Goal: Task Accomplishment & Management: Manage account settings

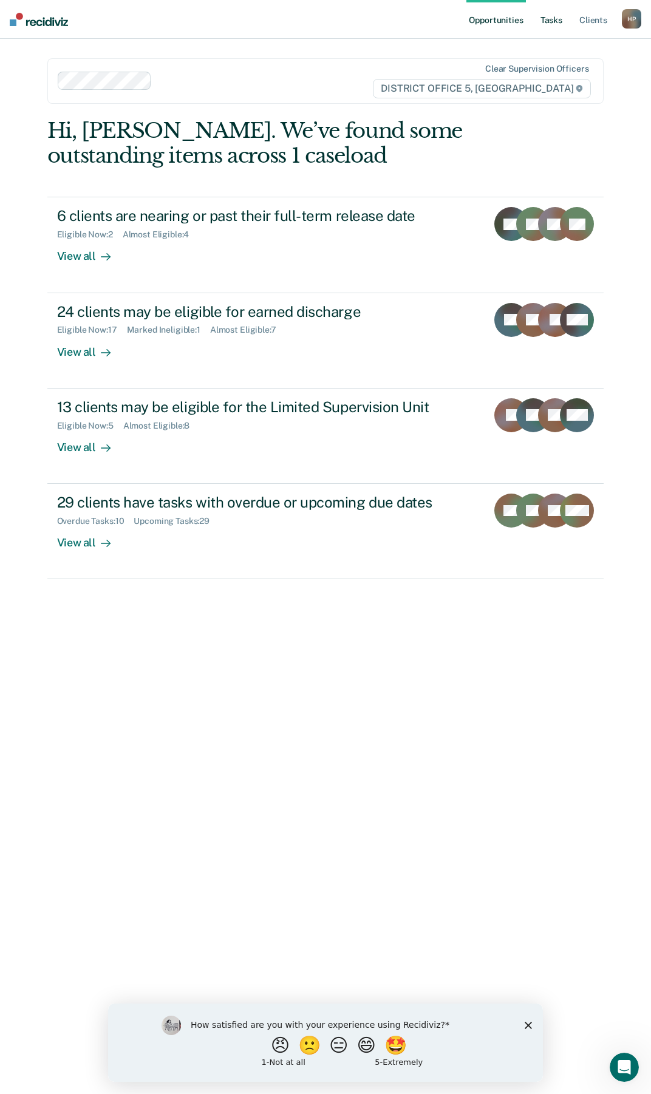
click at [545, 22] on link "Tasks" at bounding box center [551, 19] width 27 height 39
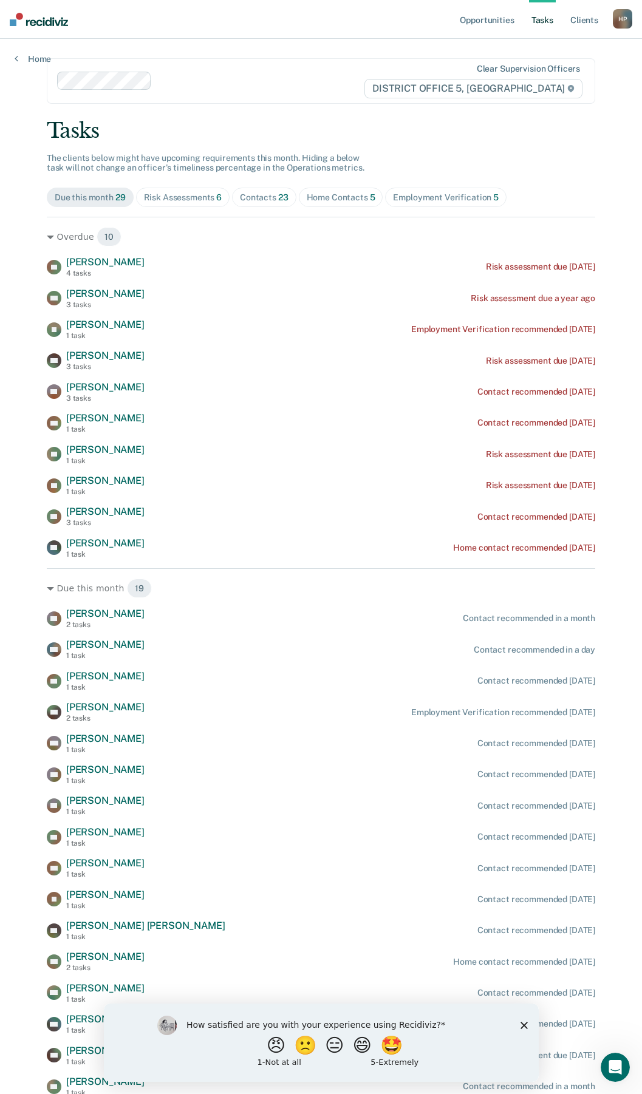
click at [207, 197] on div "Risk Assessments 6" at bounding box center [183, 198] width 78 height 10
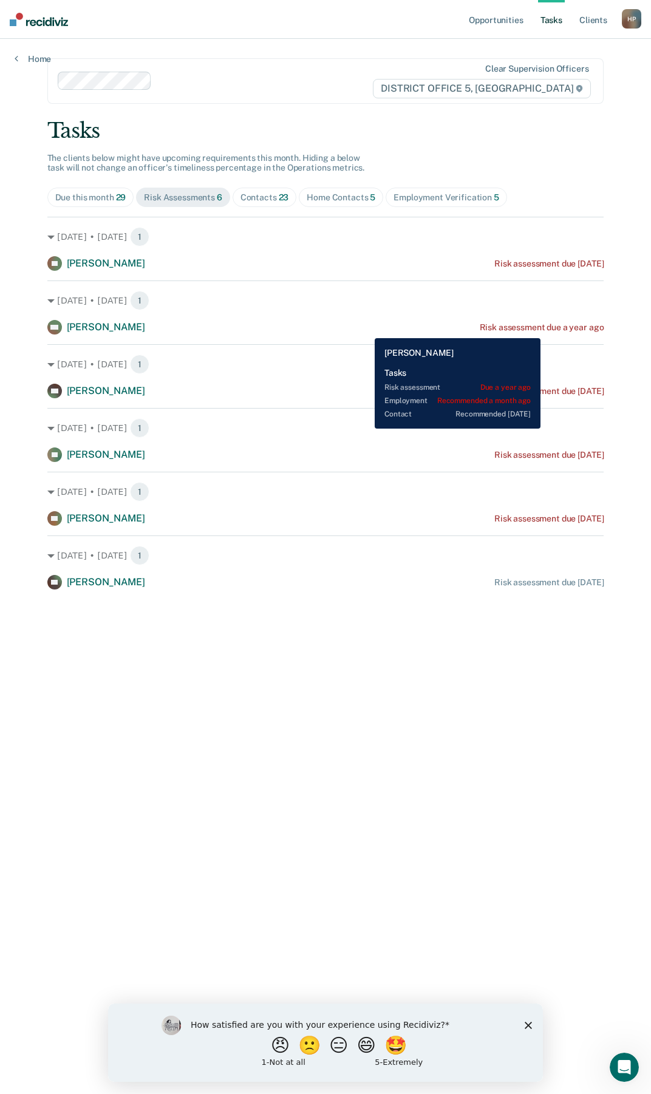
click at [542, 329] on div "Risk assessment due a year ago" at bounding box center [542, 327] width 124 height 10
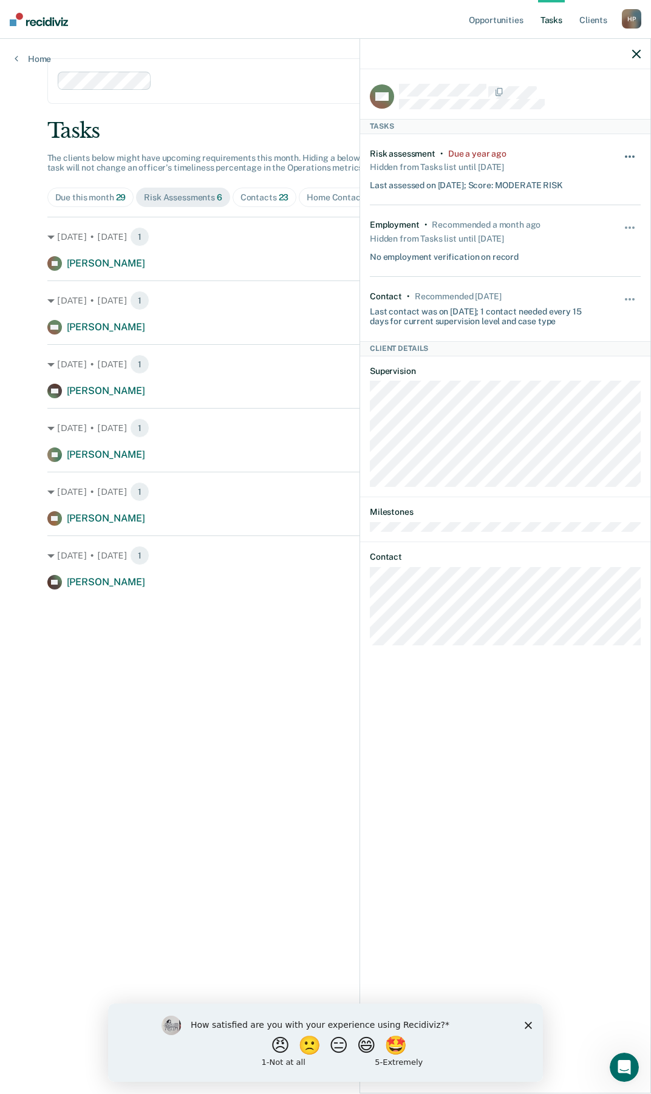
click at [627, 155] on span "button" at bounding box center [626, 156] width 2 height 2
click at [602, 251] on button "90 days" at bounding box center [596, 253] width 87 height 19
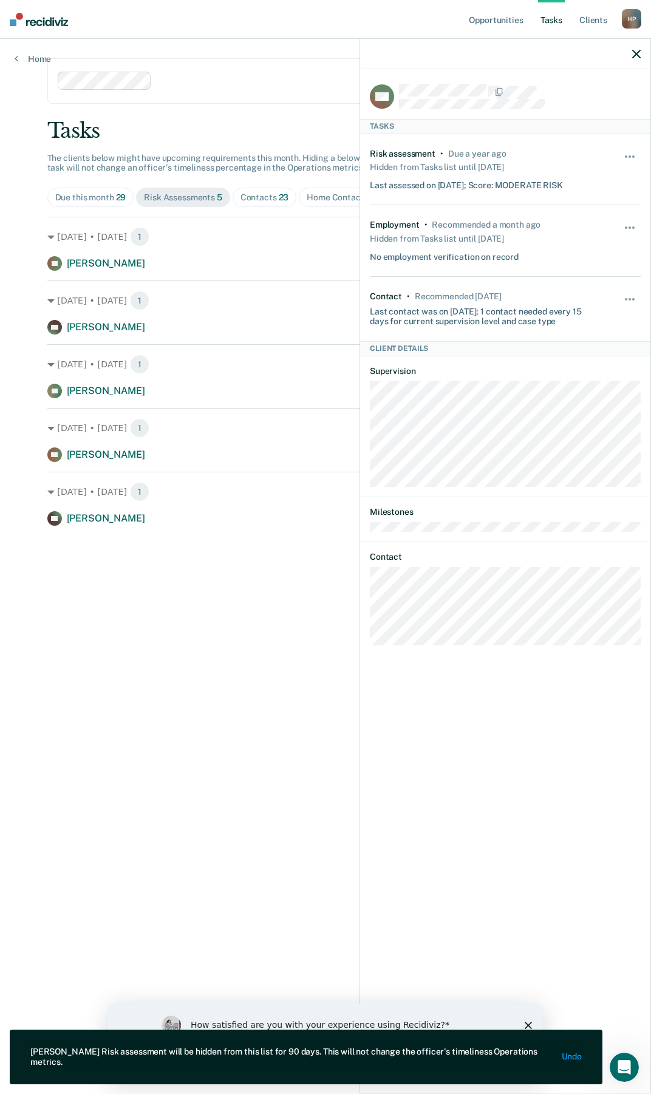
click at [129, 824] on main "Clear supervision officers DISTRICT OFFICE 5, TWIN FALLS Tasks The clients belo…" at bounding box center [326, 552] width 586 height 1026
click at [641, 50] on div at bounding box center [505, 54] width 290 height 30
click at [638, 50] on icon "button" at bounding box center [636, 54] width 9 height 9
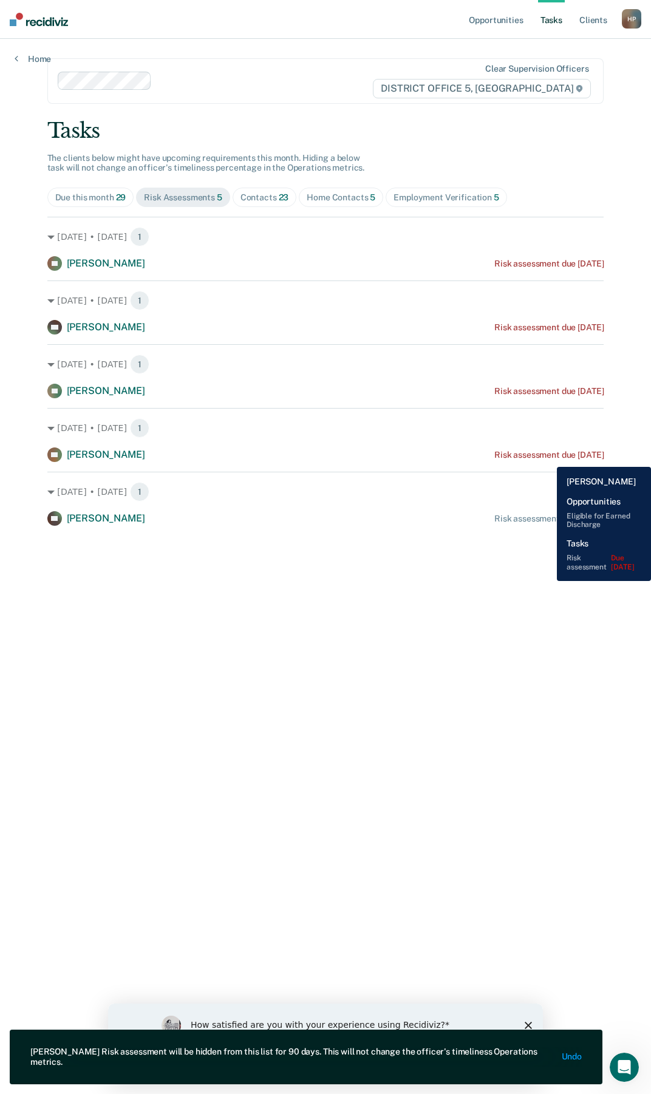
click at [548, 458] on div "Risk assessment due [DATE]" at bounding box center [548, 455] width 109 height 10
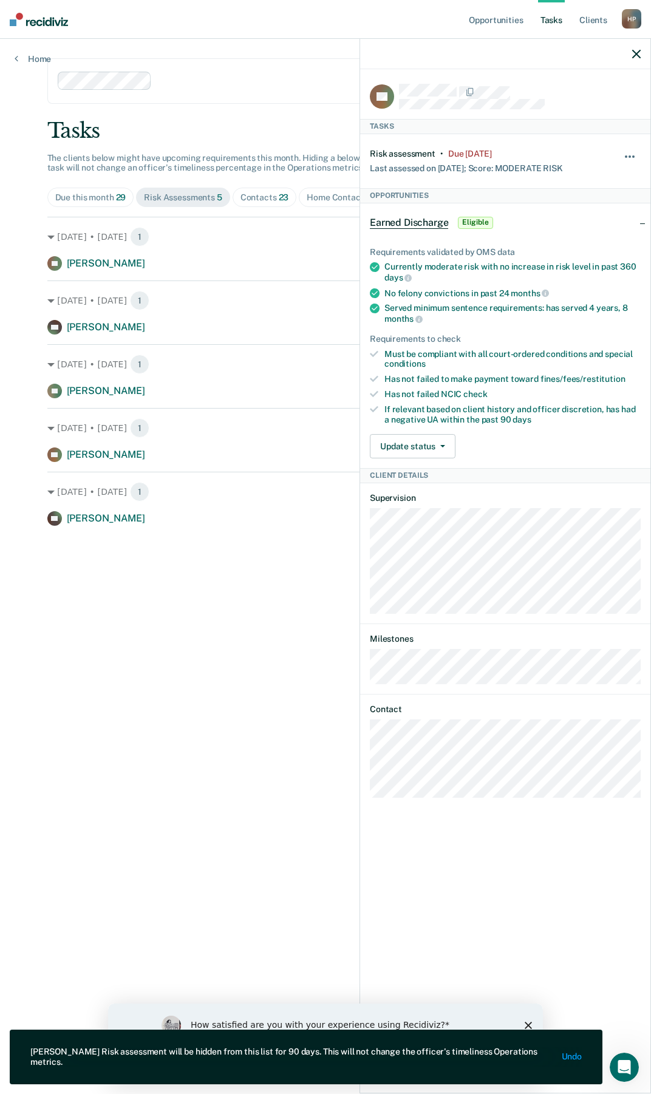
click at [627, 153] on button "button" at bounding box center [630, 162] width 21 height 19
click at [613, 250] on button "90 days" at bounding box center [596, 253] width 87 height 19
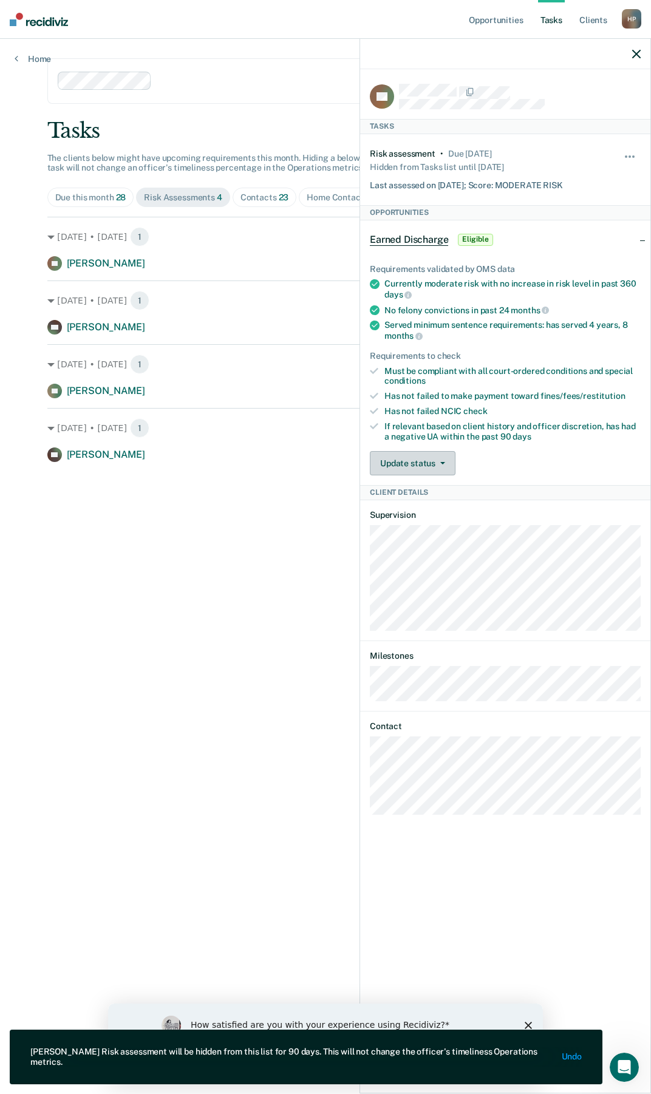
click at [429, 458] on button "Update status" at bounding box center [413, 463] width 86 height 24
click at [424, 509] on button "Mark Ineligible" at bounding box center [428, 511] width 117 height 19
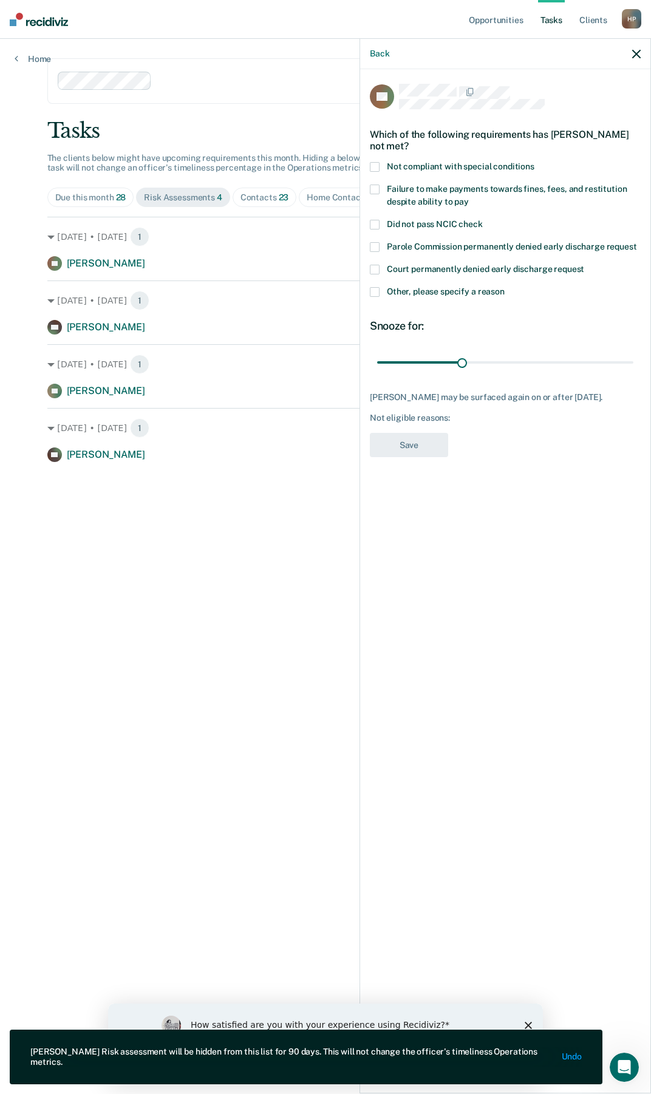
click at [378, 196] on label "Failure to make payments towards fines, fees, and restitution despite ability t…" at bounding box center [505, 198] width 271 height 26
click at [384, 165] on label "Not compliant with special conditions" at bounding box center [505, 168] width 271 height 13
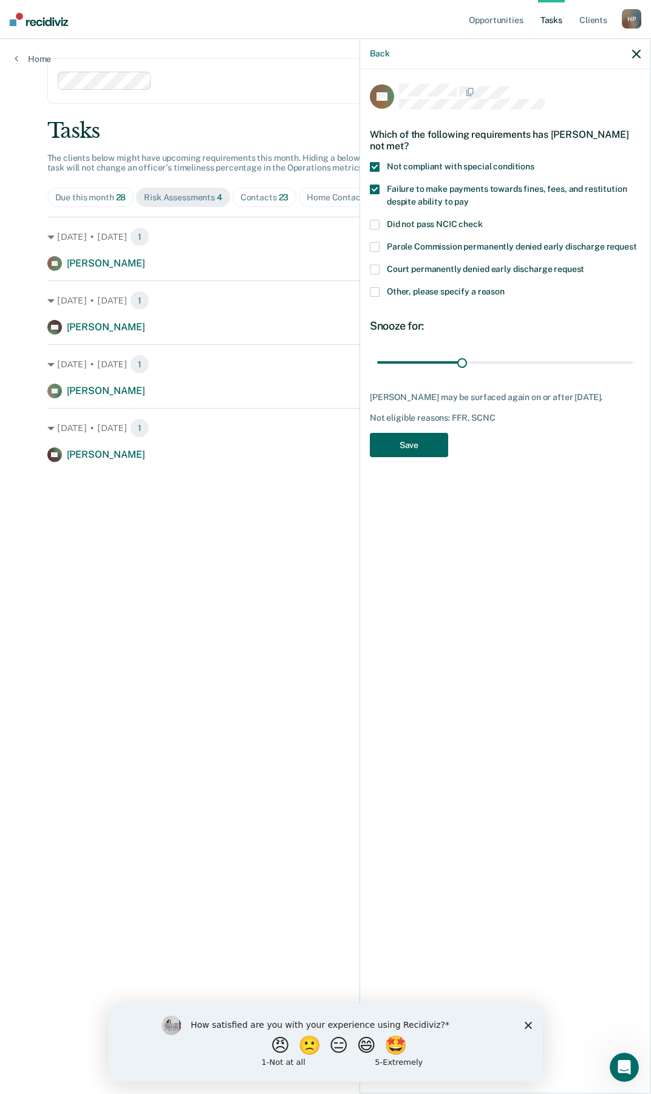
click at [403, 434] on button "Save" at bounding box center [409, 445] width 78 height 25
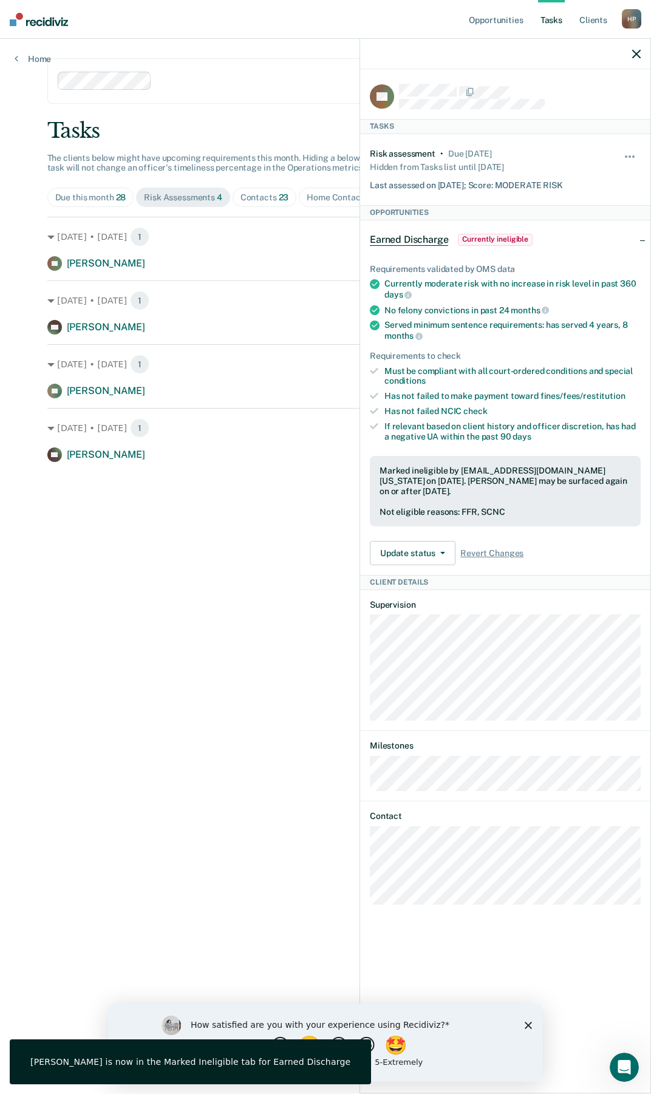
click at [632, 46] on div at bounding box center [505, 54] width 290 height 30
click at [630, 47] on div at bounding box center [505, 54] width 290 height 30
click at [640, 47] on div at bounding box center [505, 54] width 290 height 30
click at [641, 55] on div at bounding box center [505, 54] width 290 height 30
click at [633, 55] on icon "button" at bounding box center [636, 54] width 9 height 9
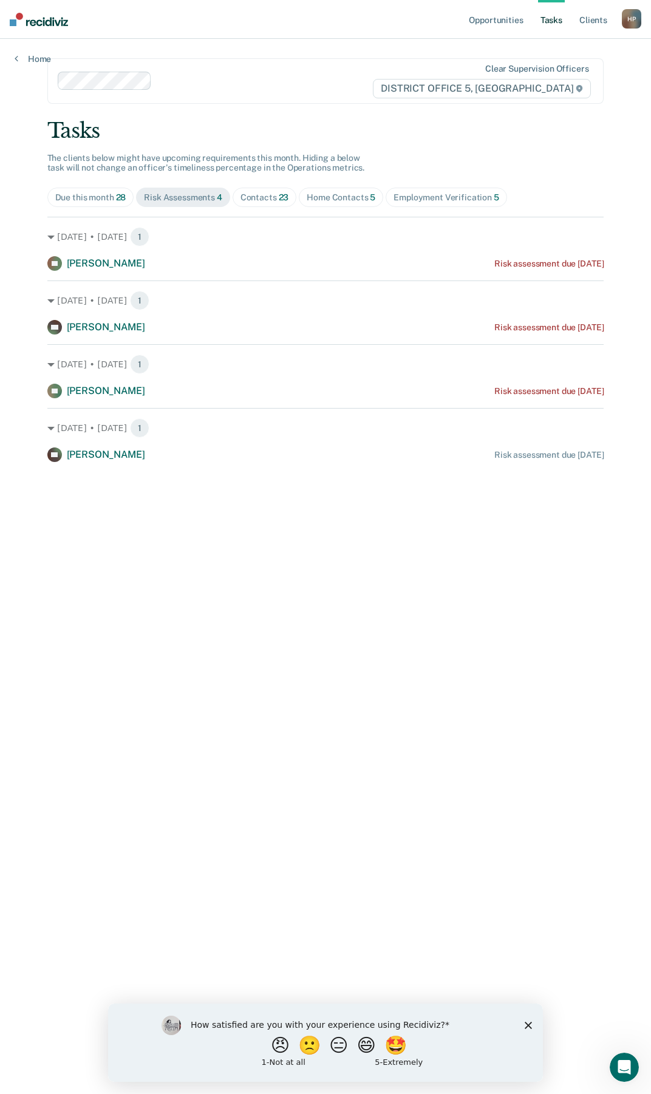
click at [271, 195] on div "Contacts 23" at bounding box center [264, 198] width 49 height 10
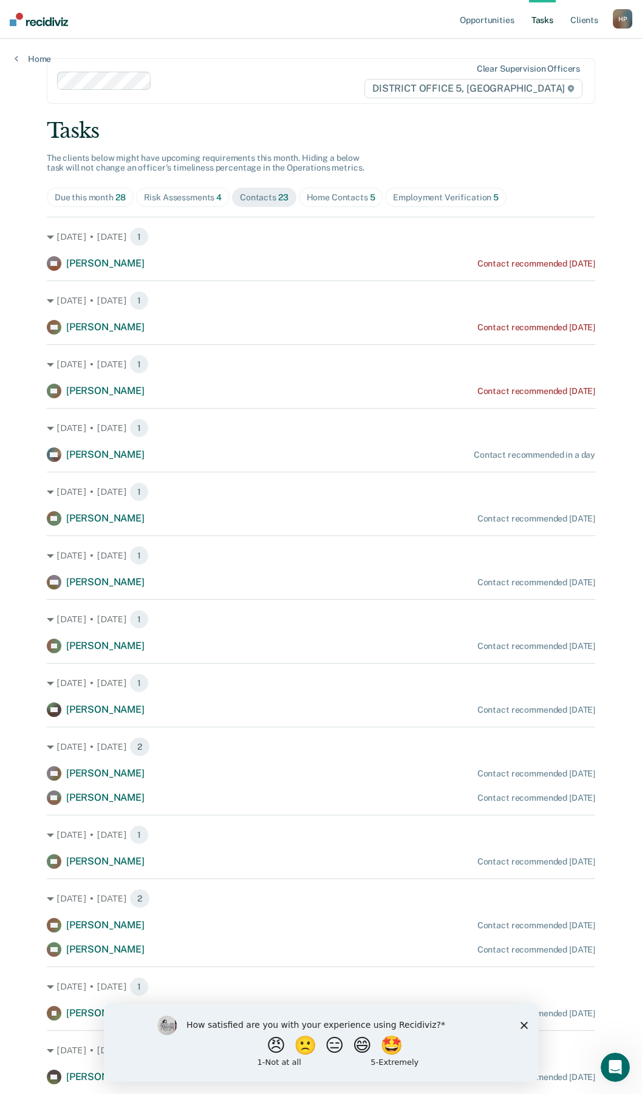
click at [352, 200] on div "Home Contacts 5" at bounding box center [341, 198] width 69 height 10
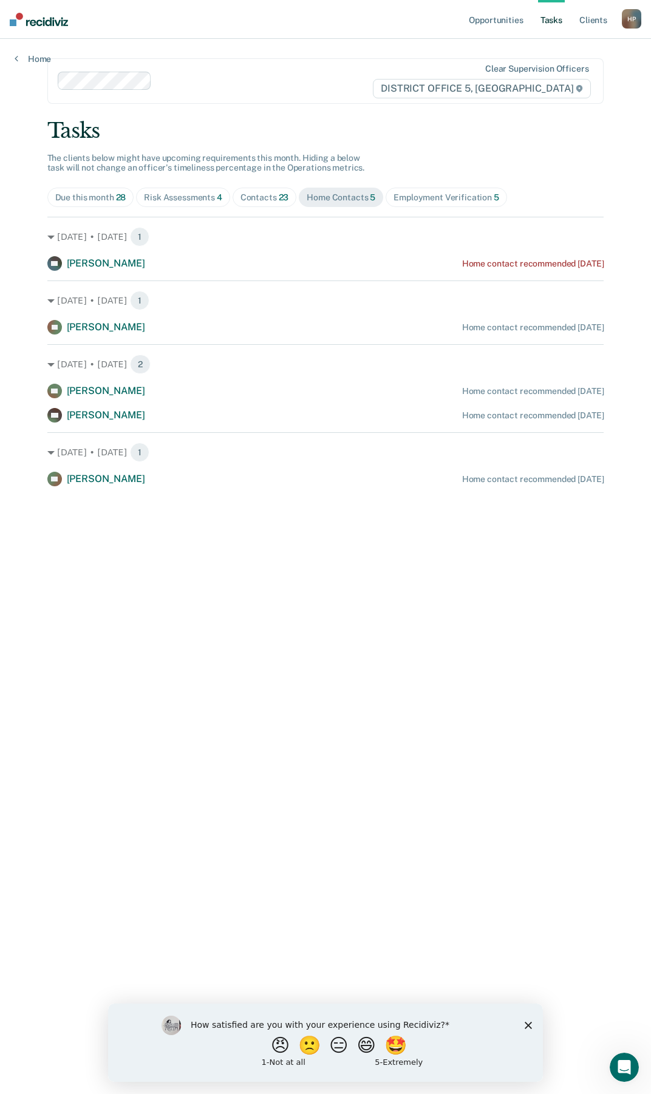
click at [424, 199] on div "Employment Verification 5" at bounding box center [447, 198] width 106 height 10
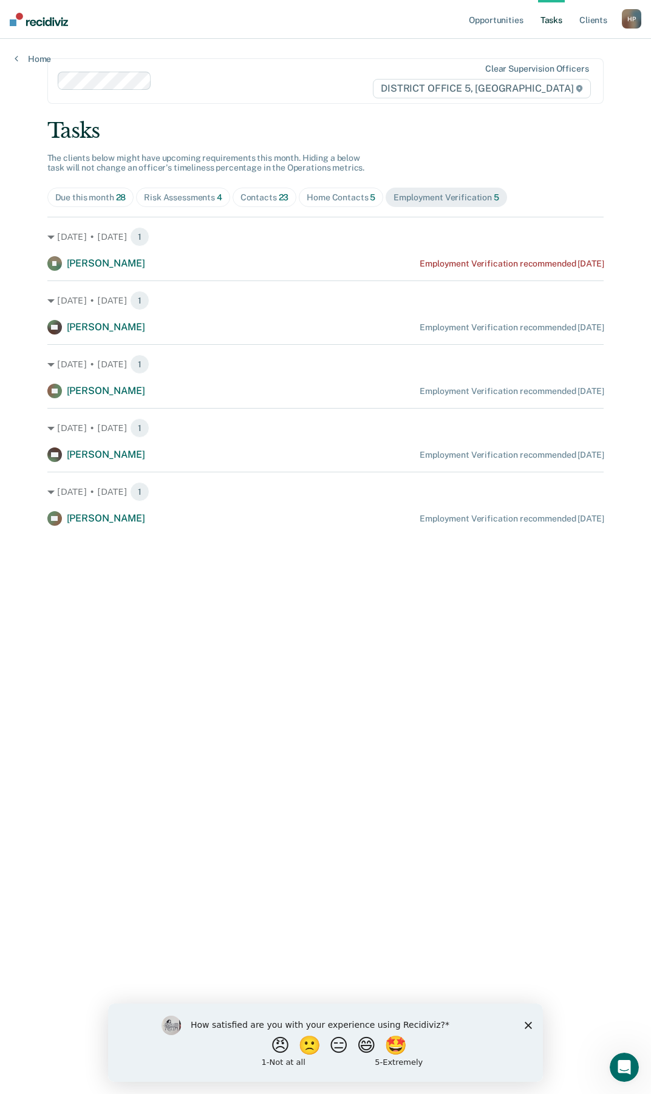
click at [348, 202] on div "Home Contacts 5" at bounding box center [341, 198] width 69 height 10
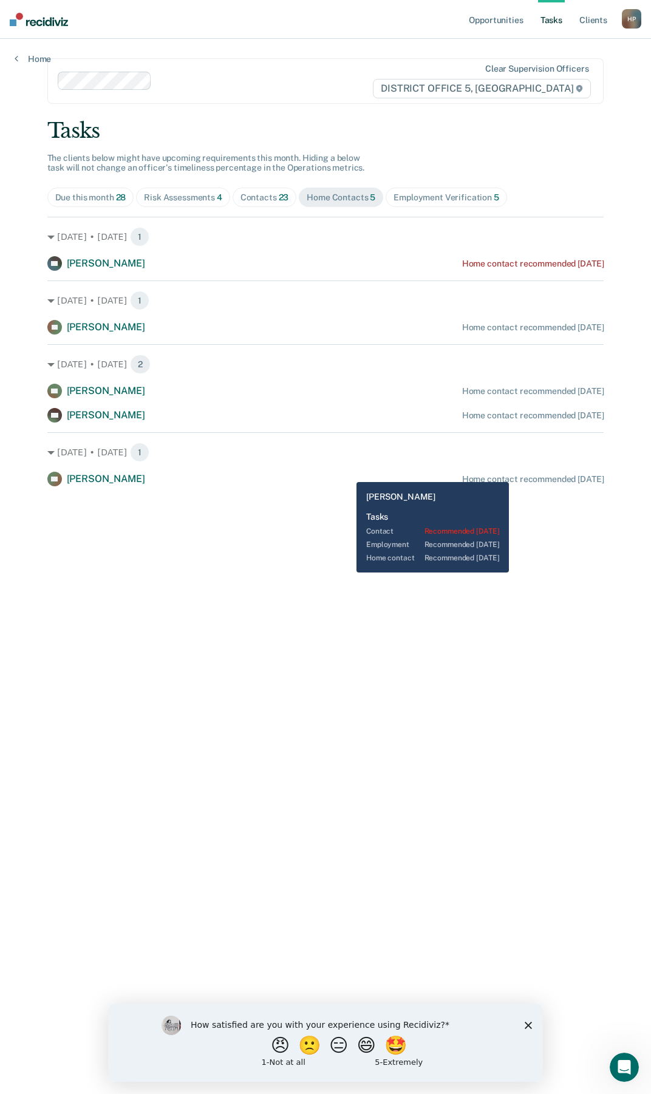
click at [520, 473] on div "NT [PERSON_NAME] Home contact recommended [DATE]" at bounding box center [325, 479] width 557 height 15
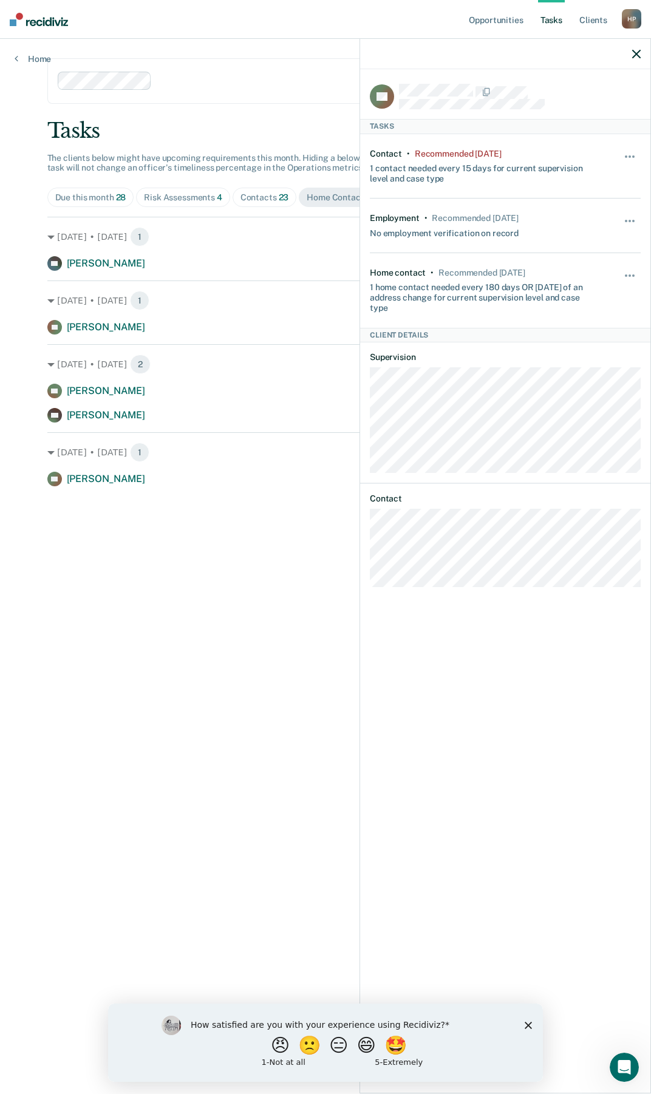
click at [632, 145] on div "Contact • Recommended [DATE] 1 contact needed every 15 days for current supervi…" at bounding box center [505, 166] width 271 height 64
click at [633, 153] on button "button" at bounding box center [630, 162] width 21 height 19
click at [601, 248] on button "90 days" at bounding box center [596, 253] width 87 height 19
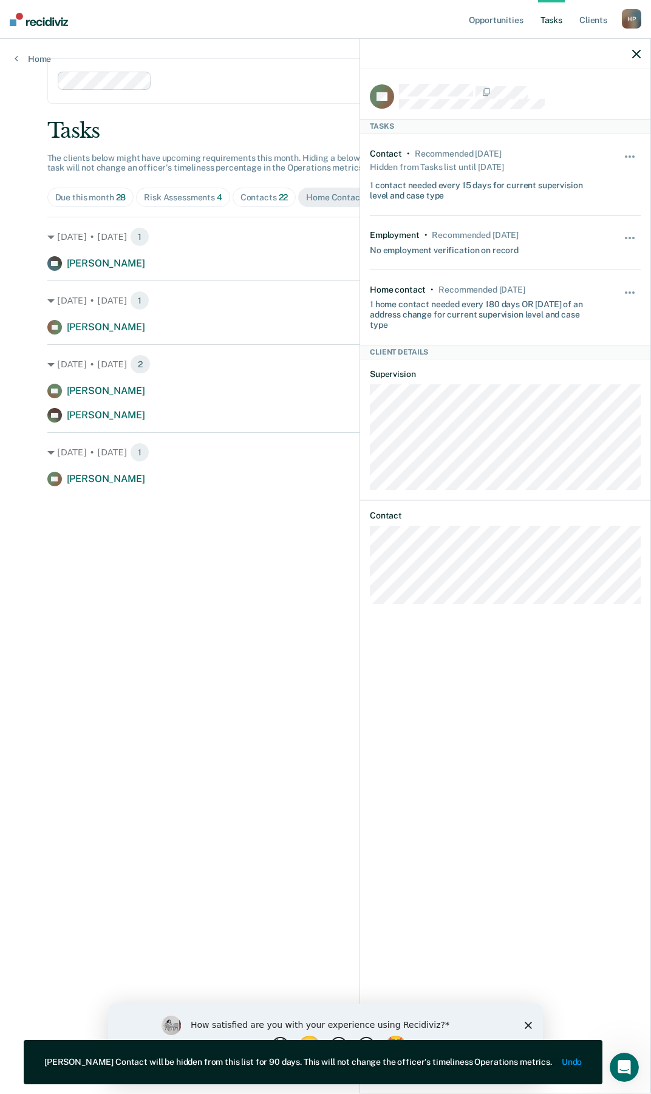
click at [637, 53] on icon "button" at bounding box center [636, 54] width 9 height 9
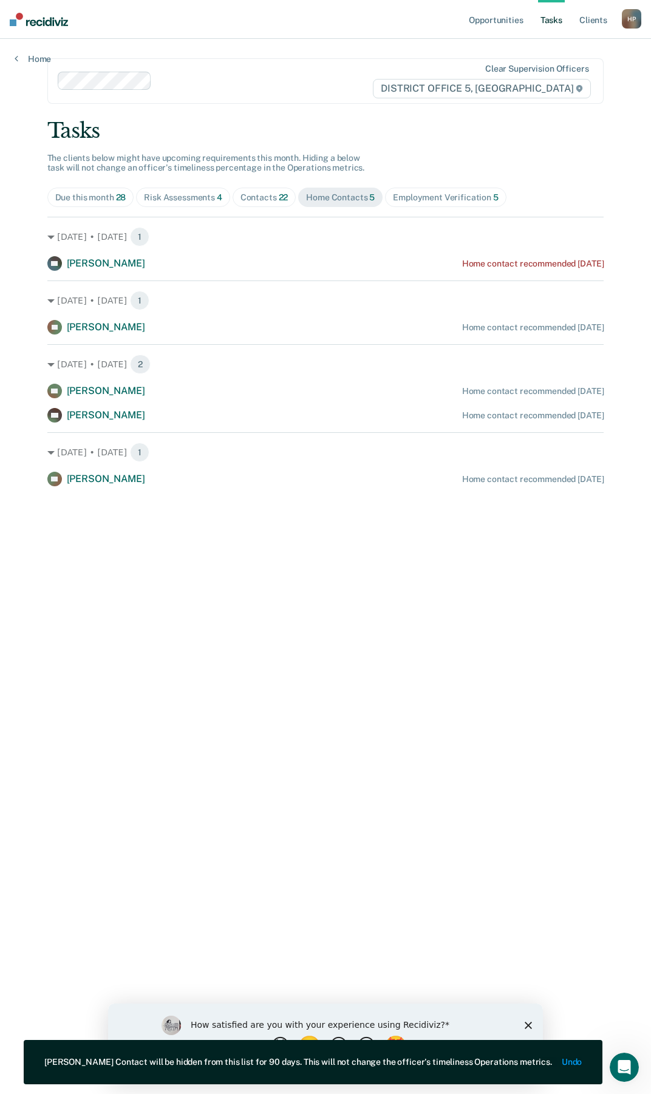
click at [342, 528] on main "Clear supervision officers DISTRICT OFFICE 5, TWIN FALLS Tasks The clients belo…" at bounding box center [326, 552] width 586 height 1026
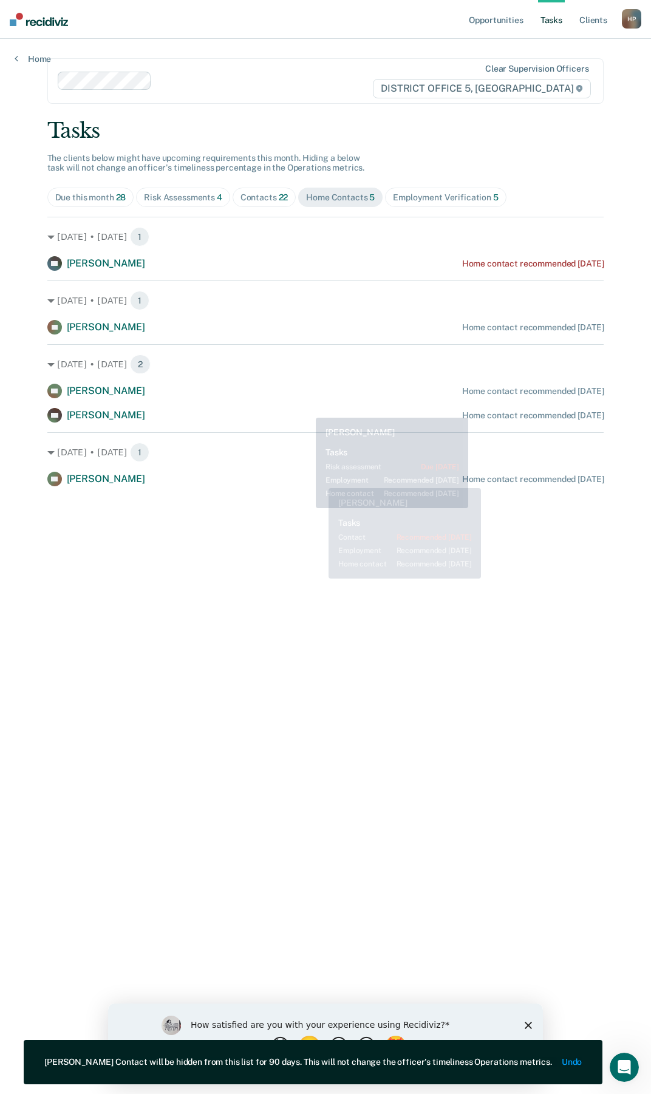
click at [307, 404] on div "AO [PERSON_NAME] Home contact recommended [DATE] AN [PERSON_NAME] Home contact …" at bounding box center [325, 403] width 557 height 39
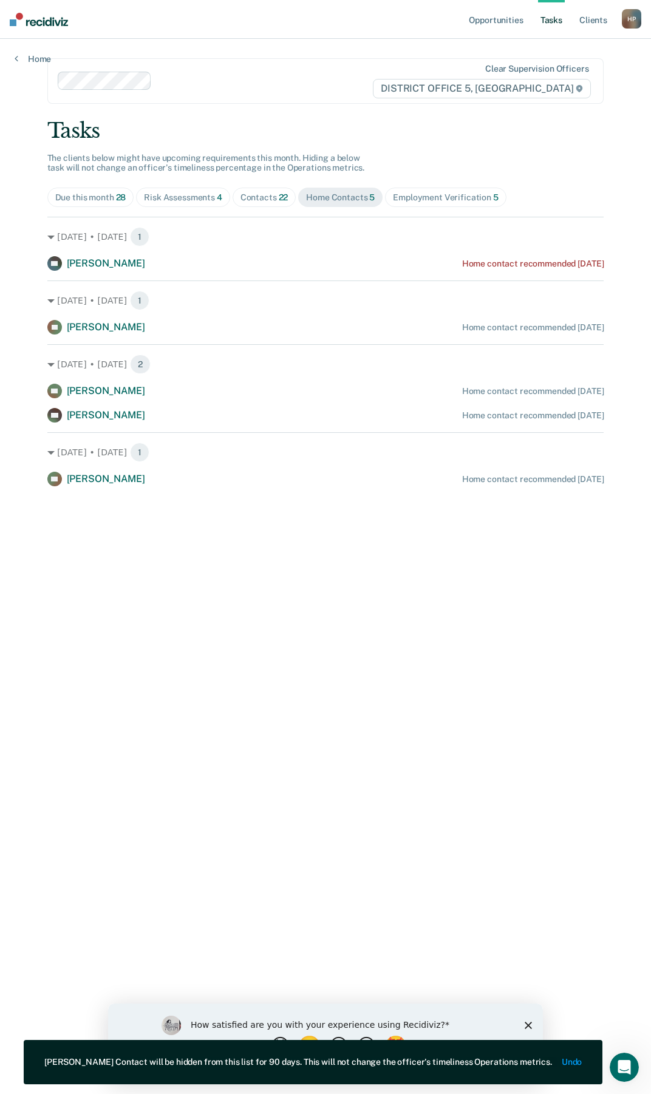
click at [279, 198] on span "22" at bounding box center [284, 198] width 10 height 10
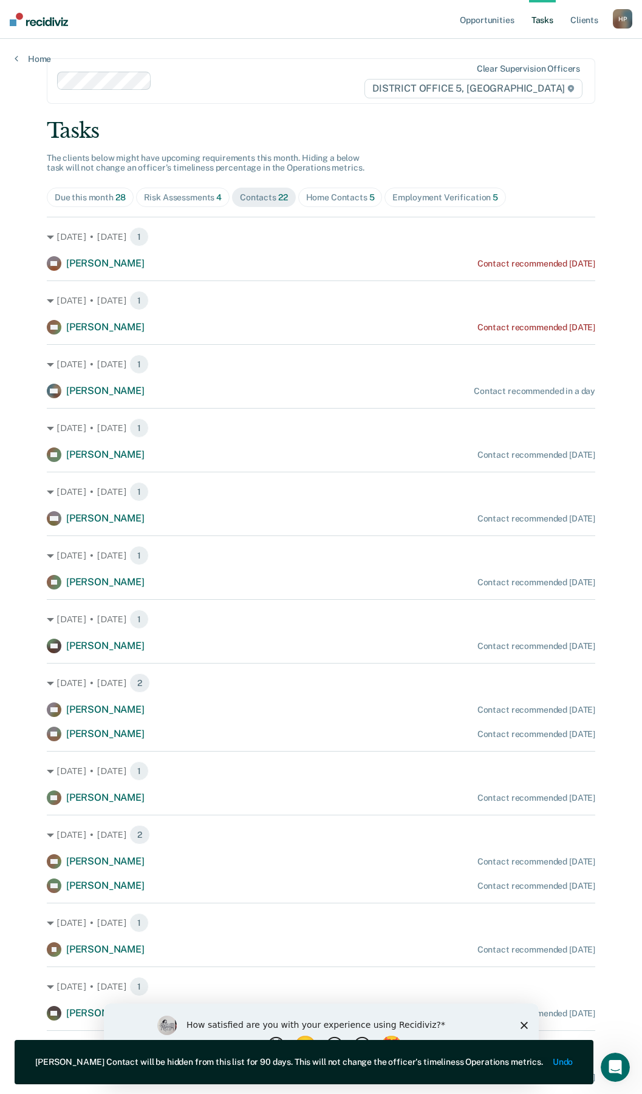
click at [363, 198] on div "Home Contacts 5" at bounding box center [340, 198] width 69 height 10
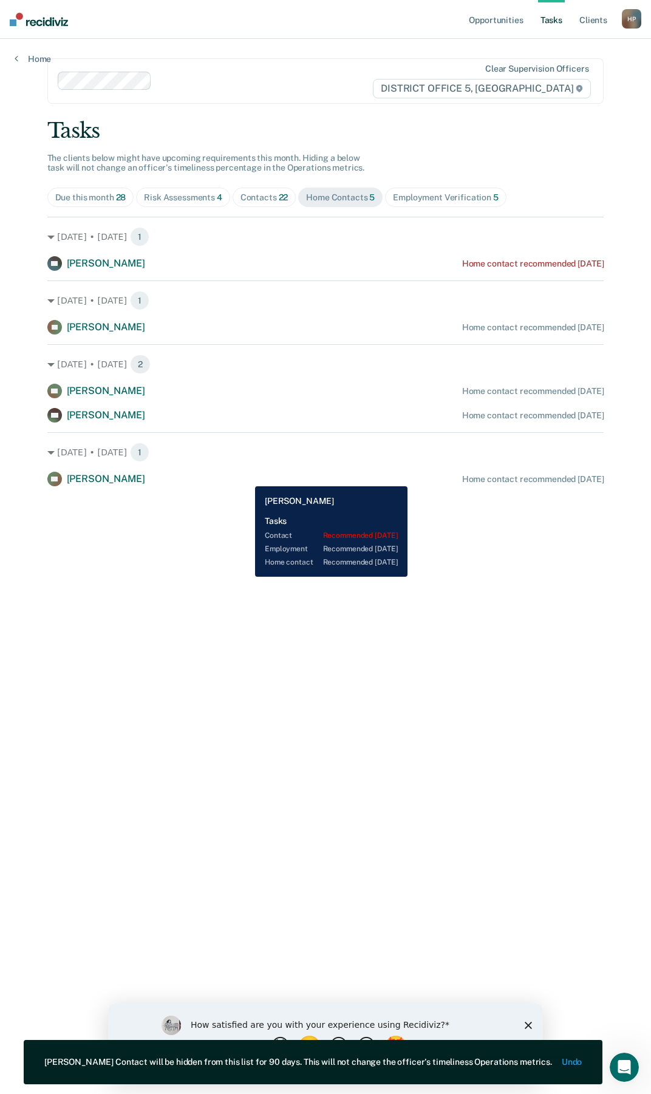
click at [246, 477] on div "NT [PERSON_NAME] Home contact recommended [DATE]" at bounding box center [325, 479] width 557 height 15
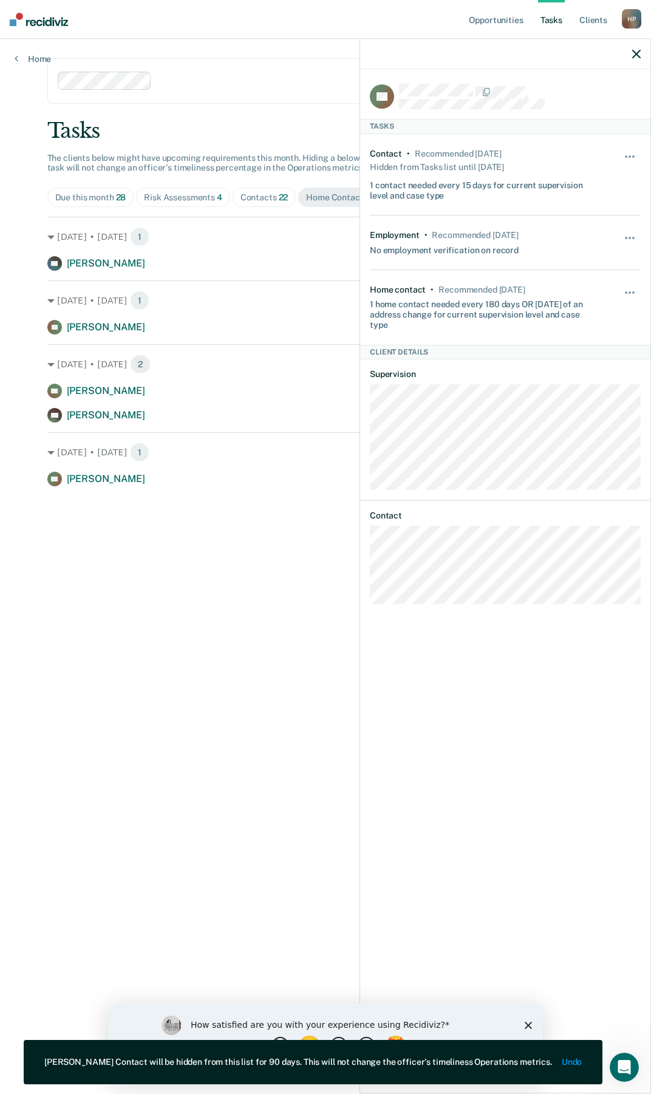
click at [186, 544] on main "Clear supervision officers DISTRICT OFFICE 5, TWIN FALLS Tasks The clients belo…" at bounding box center [326, 552] width 586 height 1026
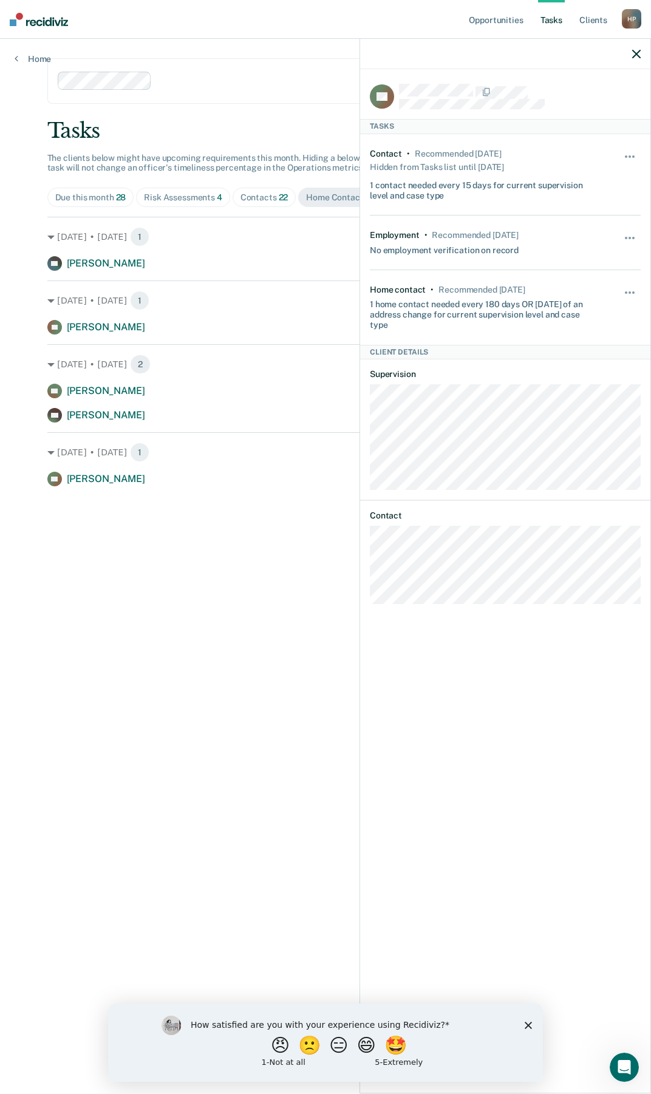
click at [632, 58] on div at bounding box center [505, 54] width 290 height 30
click at [641, 55] on div at bounding box center [505, 54] width 290 height 30
click at [638, 53] on icon "button" at bounding box center [636, 54] width 9 height 9
